Goal: Transaction & Acquisition: Purchase product/service

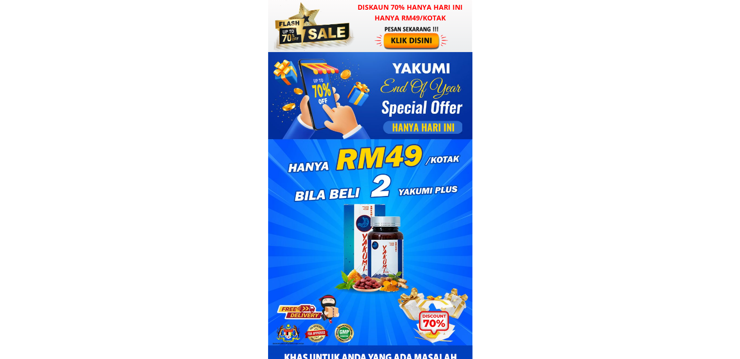
click at [389, 71] on div at bounding box center [370, 157] width 204 height 211
click at [397, 44] on div at bounding box center [412, 37] width 75 height 25
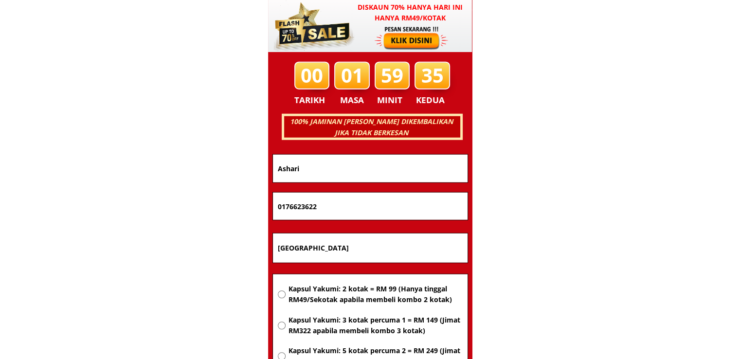
scroll to position [6235, 0]
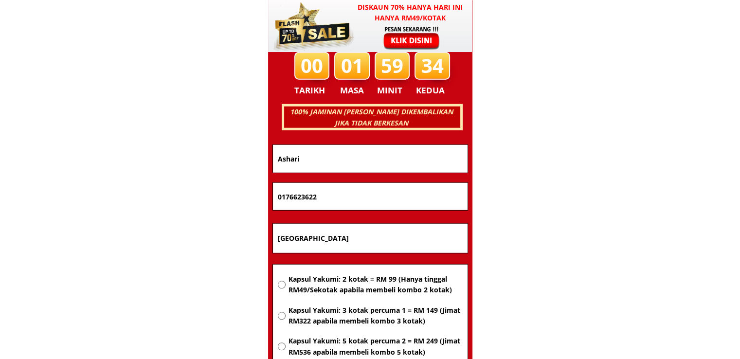
drag, startPoint x: 365, startPoint y: 233, endPoint x: 207, endPoint y: 241, distance: 158.9
paste input "Lot C 416 Simpang Empat Chendering, [GEOGRAPHIC_DATA]"
type input "Lot C 416 Simpang Empat Chendering, [GEOGRAPHIC_DATA]"
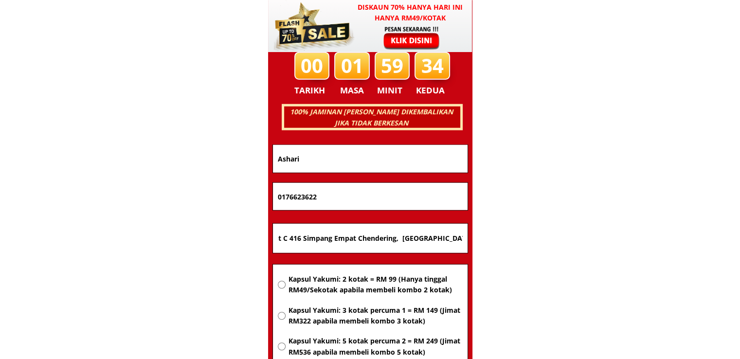
click at [366, 274] on span "Kapsul Yakumi: 2 kotak = RM 99 (Hanya tinggal RM49/Sekotak apabila membeli komb…" at bounding box center [375, 285] width 174 height 22
radio input "true"
drag, startPoint x: 346, startPoint y: 185, endPoint x: 195, endPoint y: 198, distance: 151.9
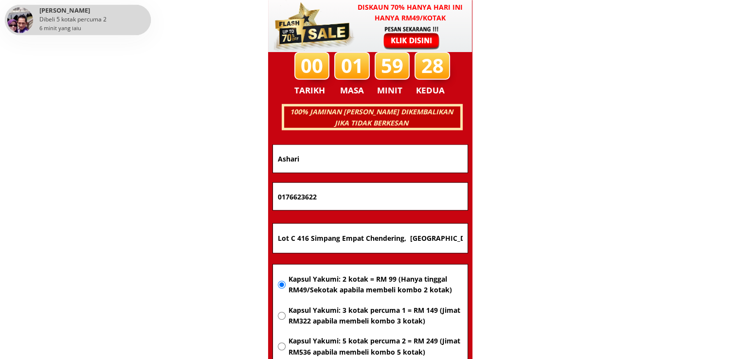
click at [440, 155] on input "Ashari" at bounding box center [370, 159] width 190 height 28
paste input "[PERSON_NAME]"
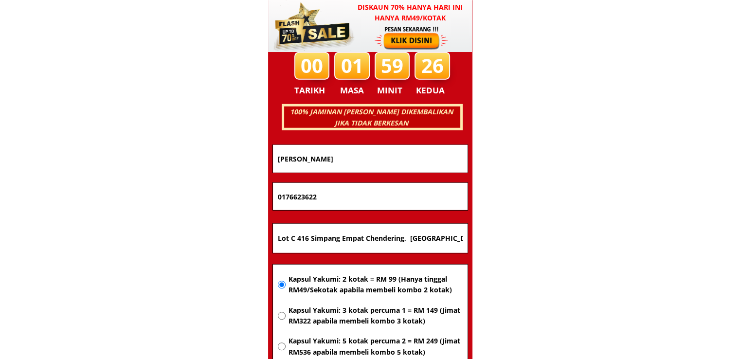
type input "[PERSON_NAME]"
drag, startPoint x: 353, startPoint y: 199, endPoint x: 177, endPoint y: 199, distance: 175.7
paste input "99366071"
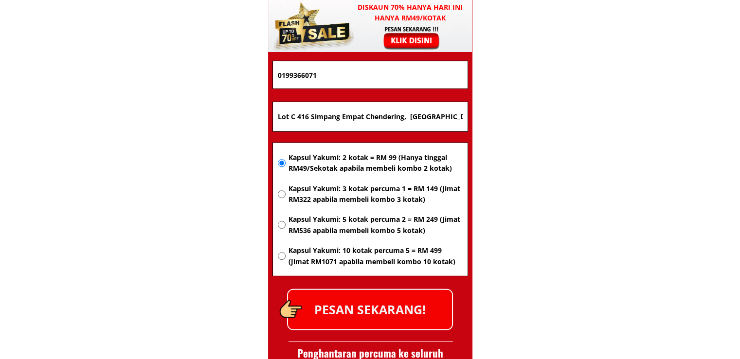
scroll to position [6381, 0]
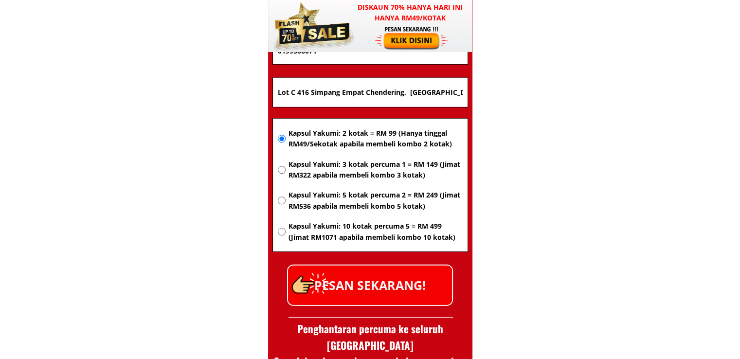
type input "0199366071"
click at [387, 283] on p "PESAN SEKARANG!" at bounding box center [370, 285] width 164 height 39
